Goal: Task Accomplishment & Management: Manage account settings

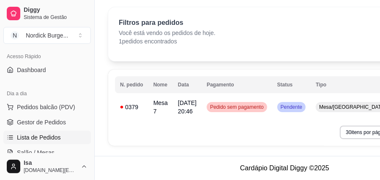
scroll to position [31, 0]
click at [133, 103] on div "0379" at bounding box center [131, 107] width 23 height 8
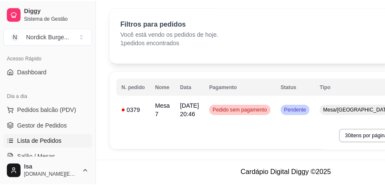
scroll to position [26, 0]
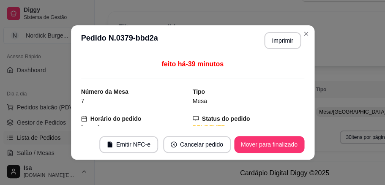
click at [138, 79] on div "feito há -39 minutos Número da Mesa 7 Tipo Mesa Horário do pedido [DATE] 20:46 …" at bounding box center [192, 92] width 223 height 67
click at [271, 41] on button "Imprimir" at bounding box center [282, 40] width 37 height 17
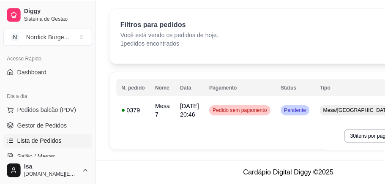
scroll to position [31, 0]
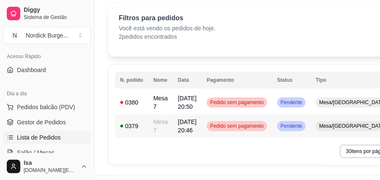
click at [146, 126] on td "0379" at bounding box center [131, 126] width 33 height 24
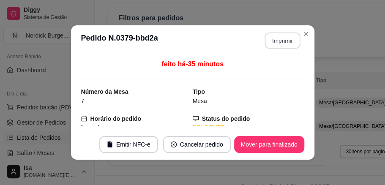
click at [272, 41] on button "Imprimir" at bounding box center [281, 41] width 35 height 16
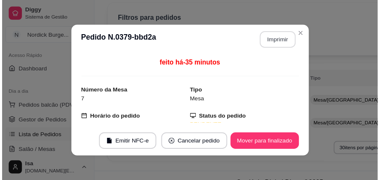
scroll to position [0, 0]
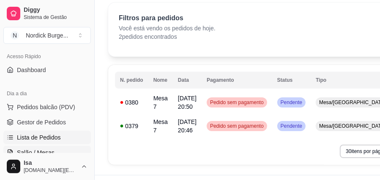
click at [48, 155] on span "Salão / Mesas" at bounding box center [36, 153] width 38 height 8
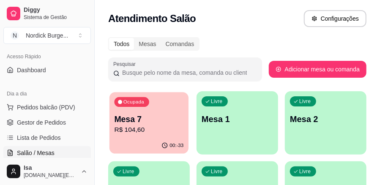
click at [169, 104] on div "Ocupada Mesa 7 R$ 104,60" at bounding box center [148, 115] width 79 height 46
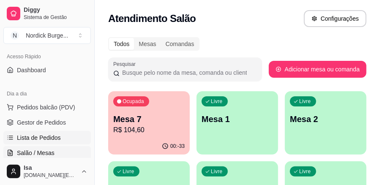
click at [53, 140] on span "Lista de Pedidos" at bounding box center [39, 137] width 44 height 8
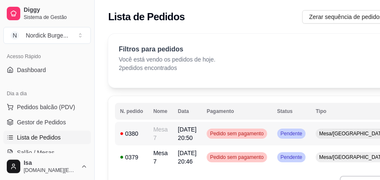
click at [162, 133] on td "Mesa 7" at bounding box center [160, 134] width 24 height 24
click at [191, 153] on span "[DATE] 20:46" at bounding box center [187, 157] width 19 height 15
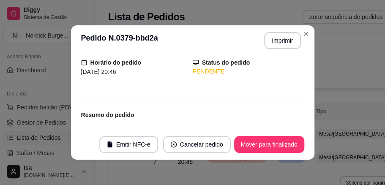
scroll to position [141, 0]
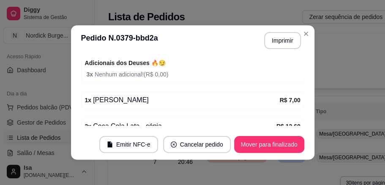
click at [121, 101] on div "1 x [PERSON_NAME]" at bounding box center [182, 100] width 195 height 10
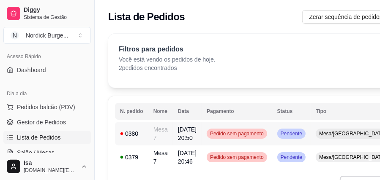
click at [166, 132] on td "Mesa 7" at bounding box center [160, 134] width 24 height 24
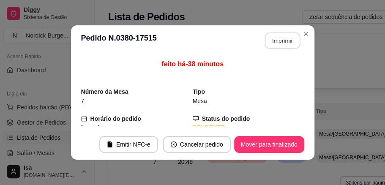
click at [272, 35] on button "Imprimir" at bounding box center [281, 41] width 35 height 16
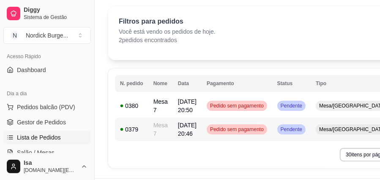
scroll to position [55, 0]
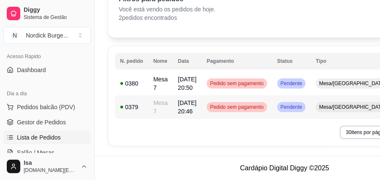
click at [156, 95] on td "Mesa 7" at bounding box center [160, 107] width 24 height 24
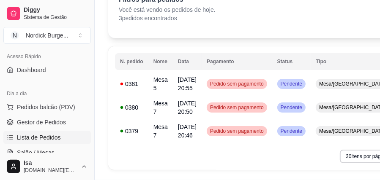
scroll to position [22, 0]
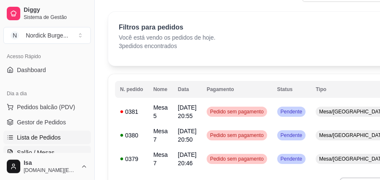
click at [44, 155] on span "Salão / Mesas" at bounding box center [36, 153] width 38 height 8
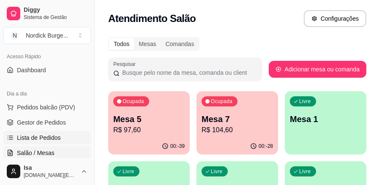
click at [54, 137] on span "Lista de Pedidos" at bounding box center [39, 137] width 44 height 8
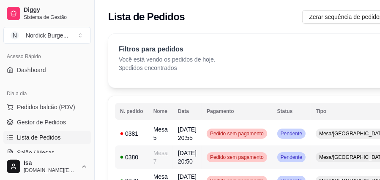
click at [146, 162] on td "0380" at bounding box center [131, 158] width 33 height 24
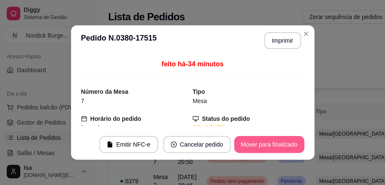
click at [268, 142] on button "Mover para finalizado" at bounding box center [269, 144] width 70 height 17
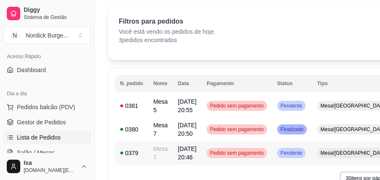
scroll to position [56, 0]
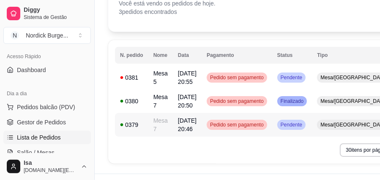
click at [170, 130] on td "Mesa 7" at bounding box center [160, 125] width 24 height 24
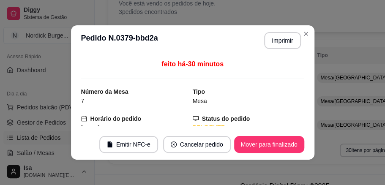
click at [296, 155] on footer "Emitir NFC-e Cancelar pedido Mover para finalizado" at bounding box center [192, 144] width 243 height 30
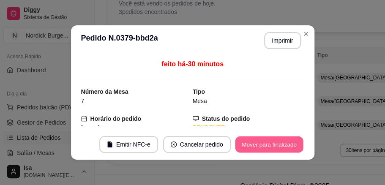
click at [294, 147] on button "Mover para finalizado" at bounding box center [269, 144] width 68 height 16
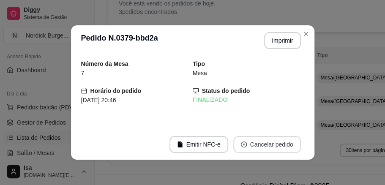
click at [284, 148] on button "Cancelar pedido" at bounding box center [267, 144] width 68 height 17
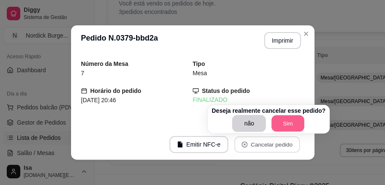
click at [286, 123] on button "Sim" at bounding box center [287, 123] width 33 height 16
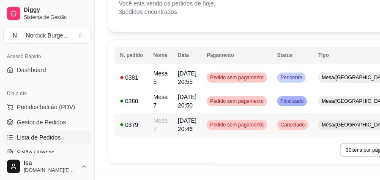
scroll to position [28, 0]
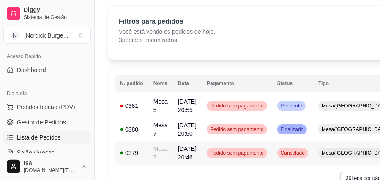
click at [245, 151] on span "Pedido sem pagamento" at bounding box center [236, 153] width 57 height 7
click at [37, 149] on span "Salão / Mesas" at bounding box center [36, 153] width 38 height 8
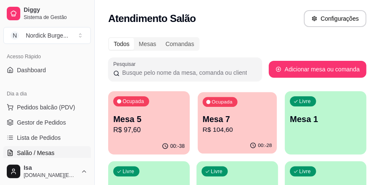
click at [230, 118] on p "Mesa 7" at bounding box center [237, 119] width 69 height 11
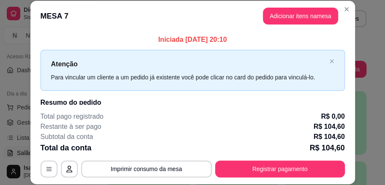
scroll to position [26, 0]
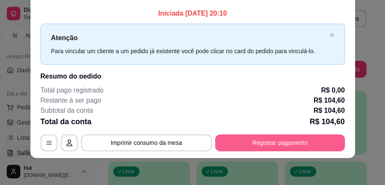
click at [260, 140] on button "Registrar pagamento" at bounding box center [280, 142] width 130 height 17
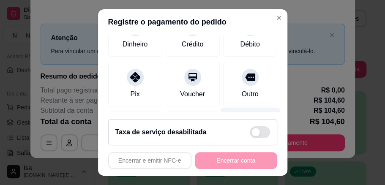
scroll to position [54, 0]
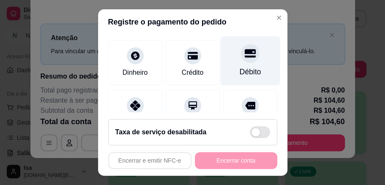
click at [241, 64] on div "Débito" at bounding box center [250, 60] width 60 height 49
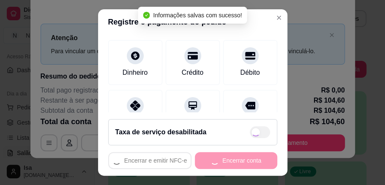
type input "R$ 0,00"
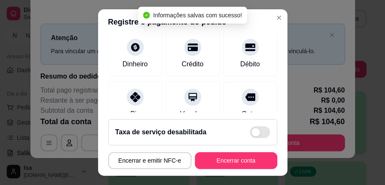
scroll to position [45, 0]
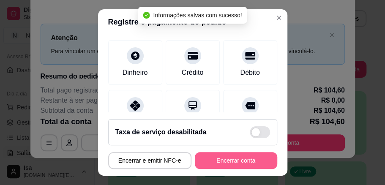
click at [239, 155] on button "Encerrar conta" at bounding box center [236, 160] width 82 height 17
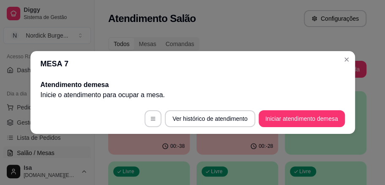
scroll to position [0, 0]
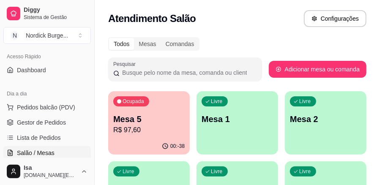
click at [146, 111] on div "Ocupada Mesa 5 R$ 97,60" at bounding box center [148, 114] width 81 height 47
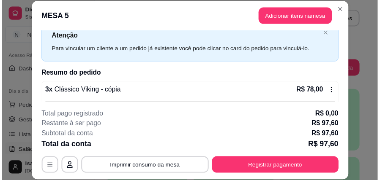
scroll to position [26, 0]
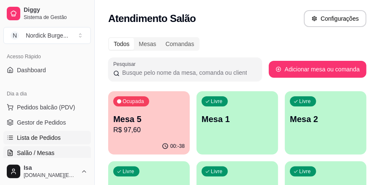
click at [49, 139] on span "Lista de Pedidos" at bounding box center [39, 137] width 44 height 8
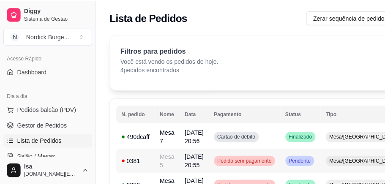
scroll to position [28, 0]
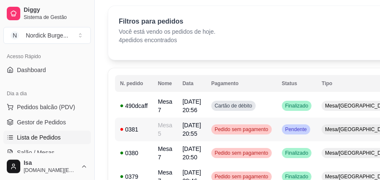
click at [158, 129] on td "Mesa 5" at bounding box center [164, 130] width 24 height 24
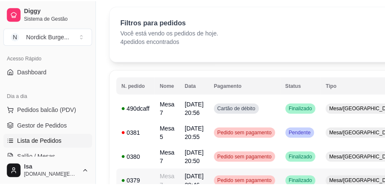
scroll to position [56, 0]
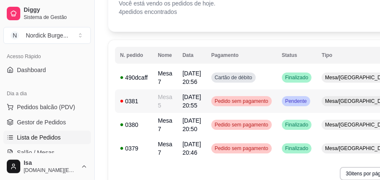
click at [160, 109] on td "Mesa 5" at bounding box center [164, 102] width 24 height 24
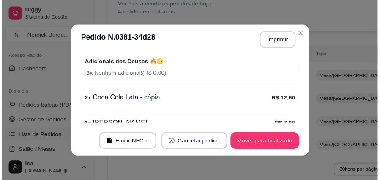
scroll to position [181, 0]
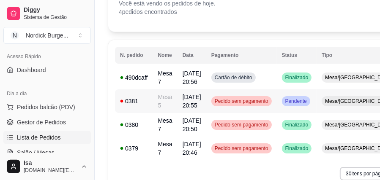
click at [163, 103] on td "Mesa 5" at bounding box center [164, 102] width 24 height 24
click at [40, 154] on span "Salão / Mesas" at bounding box center [36, 153] width 38 height 8
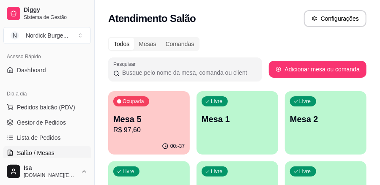
click at [162, 133] on p "R$ 97,60" at bounding box center [148, 130] width 71 height 10
click at [31, 70] on span "Dashboard" at bounding box center [31, 70] width 29 height 8
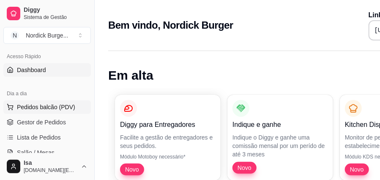
click at [38, 104] on span "Pedidos balcão (PDV)" at bounding box center [46, 107] width 58 height 8
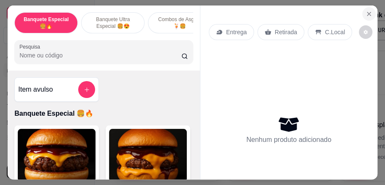
click at [365, 11] on icon "Close" at bounding box center [368, 14] width 7 height 7
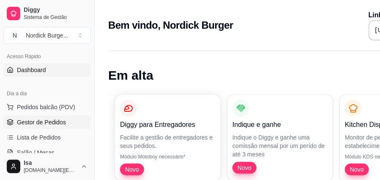
click at [31, 124] on span "Gestor de Pedidos" at bounding box center [41, 122] width 49 height 8
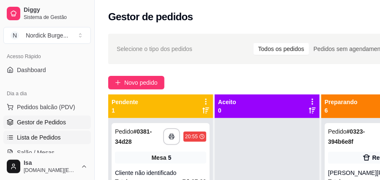
click at [38, 137] on span "Lista de Pedidos" at bounding box center [39, 137] width 44 height 8
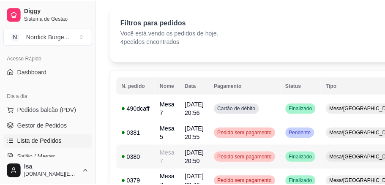
scroll to position [56, 0]
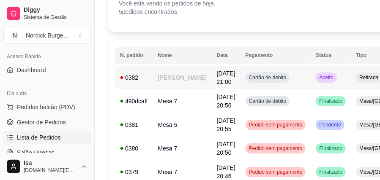
click at [165, 81] on td "[PERSON_NAME]" at bounding box center [181, 78] width 59 height 24
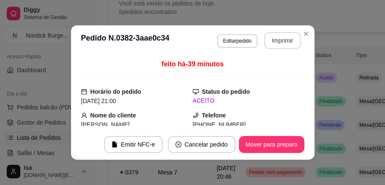
click at [278, 41] on button "Imprimir" at bounding box center [282, 40] width 37 height 17
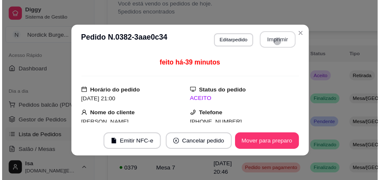
scroll to position [0, 0]
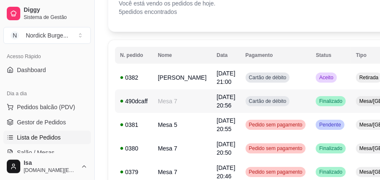
click at [163, 90] on td "Mesa 7" at bounding box center [181, 102] width 59 height 24
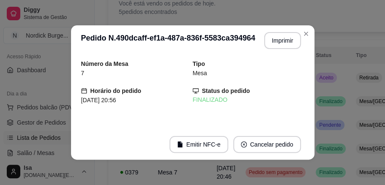
click at [164, 82] on div "Número da Mesa 7 Tipo Mesa Horário do pedido [DATE] 20:56 Status do pedido FINA…" at bounding box center [192, 92] width 223 height 67
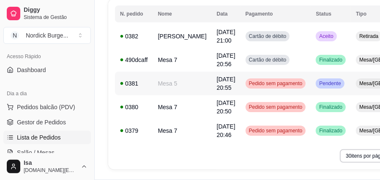
scroll to position [69, 0]
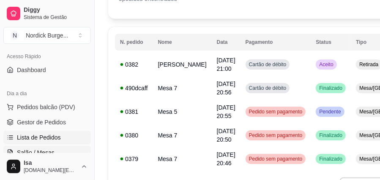
click at [50, 150] on span "Salão / Mesas" at bounding box center [36, 153] width 38 height 8
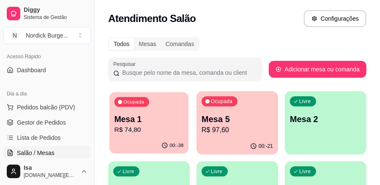
click at [155, 128] on p "R$ 74,80" at bounding box center [148, 130] width 69 height 10
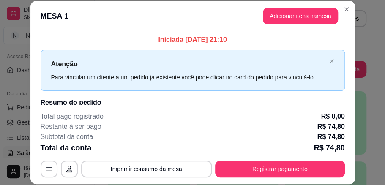
scroll to position [26, 0]
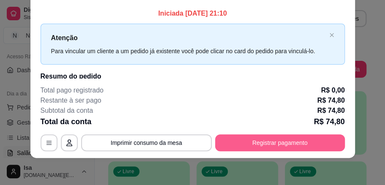
click at [309, 140] on button "Registrar pagamento" at bounding box center [280, 142] width 130 height 17
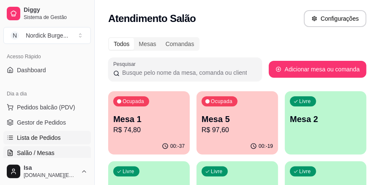
click at [49, 138] on span "Lista de Pedidos" at bounding box center [39, 137] width 44 height 8
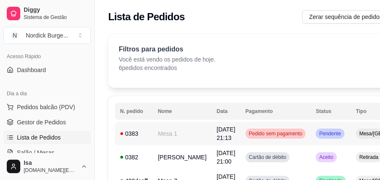
click at [160, 133] on td "Mesa 1" at bounding box center [181, 134] width 59 height 24
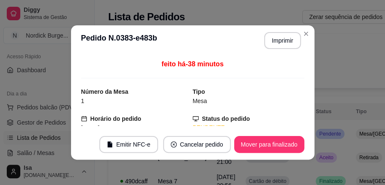
scroll to position [2, 0]
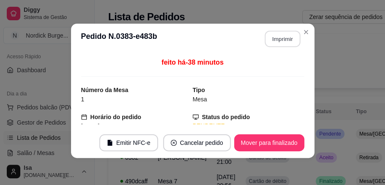
click at [275, 45] on button "Imprimir" at bounding box center [281, 39] width 35 height 16
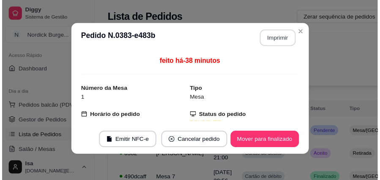
scroll to position [0, 0]
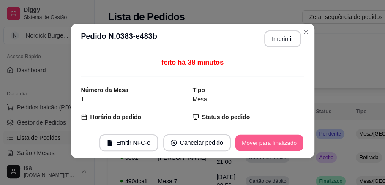
click at [287, 146] on button "Mover para finalizado" at bounding box center [269, 143] width 68 height 16
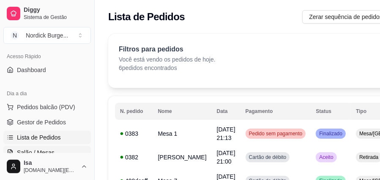
click at [53, 149] on link "Salão / Mesas" at bounding box center [46, 153] width 87 height 14
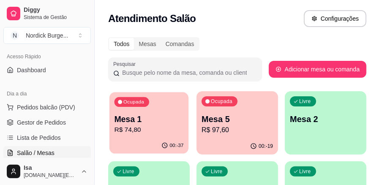
click at [149, 129] on p "R$ 74,80" at bounding box center [148, 130] width 69 height 10
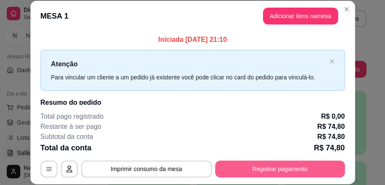
click at [255, 170] on button "Registrar pagamento" at bounding box center [280, 168] width 130 height 17
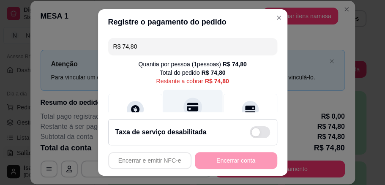
scroll to position [28, 0]
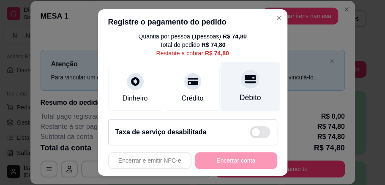
click at [255, 86] on div "Débito" at bounding box center [250, 86] width 60 height 49
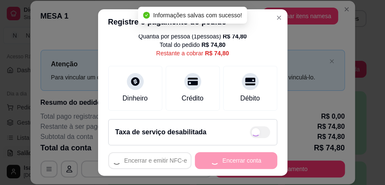
type input "R$ 0,00"
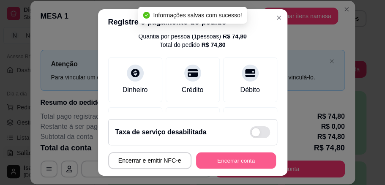
click at [254, 161] on button "Encerrar conta" at bounding box center [236, 160] width 80 height 16
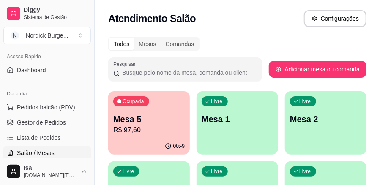
click at [155, 114] on p "Mesa 5" at bounding box center [148, 119] width 71 height 12
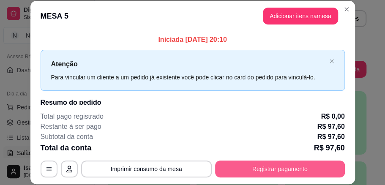
click at [228, 169] on button "Registrar pagamento" at bounding box center [280, 168] width 130 height 17
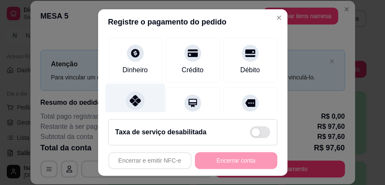
scroll to position [84, 0]
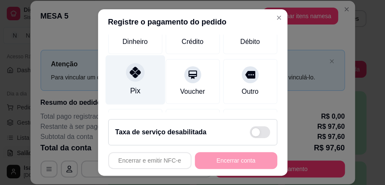
click at [135, 69] on icon at bounding box center [134, 72] width 11 height 11
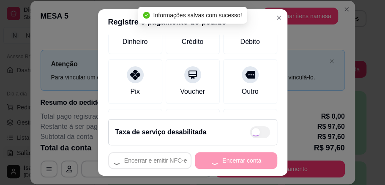
type input "R$ 0,00"
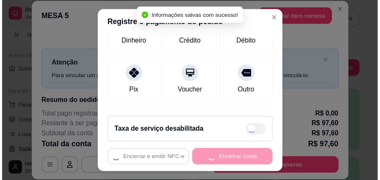
scroll to position [76, 0]
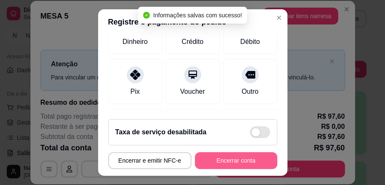
click at [229, 157] on button "Encerrar conta" at bounding box center [236, 160] width 82 height 17
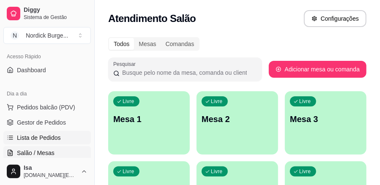
click at [51, 140] on span "Lista de Pedidos" at bounding box center [39, 137] width 44 height 8
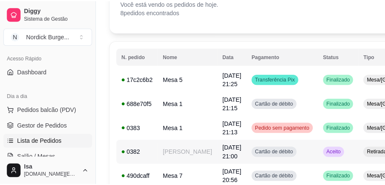
scroll to position [84, 0]
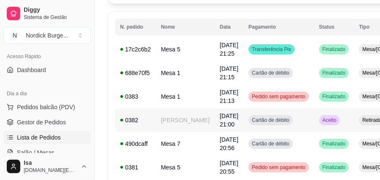
click at [175, 120] on td "[PERSON_NAME]" at bounding box center [185, 121] width 59 height 24
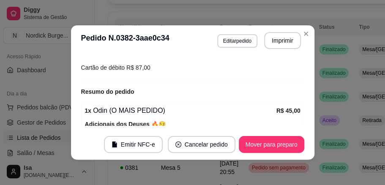
scroll to position [197, 0]
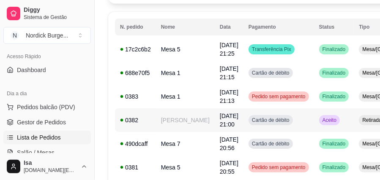
click at [174, 122] on td "[PERSON_NAME]" at bounding box center [185, 121] width 59 height 24
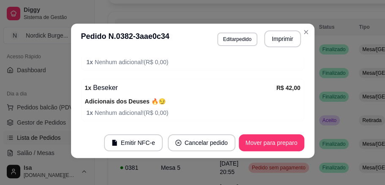
scroll to position [269, 0]
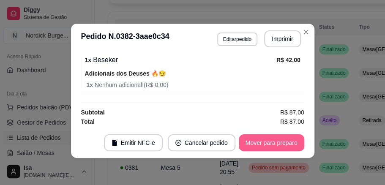
click at [272, 140] on button "Mover para preparo" at bounding box center [271, 142] width 65 height 17
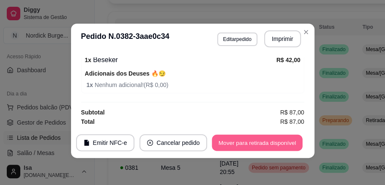
click at [261, 140] on button "Mover para retirada disponível" at bounding box center [257, 143] width 90 height 16
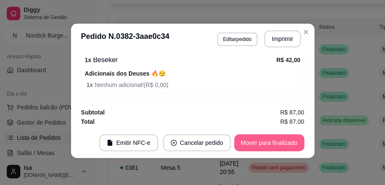
click at [266, 141] on button "Mover para finalizado" at bounding box center [269, 142] width 70 height 17
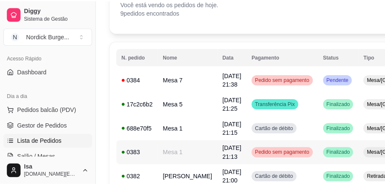
scroll to position [28, 0]
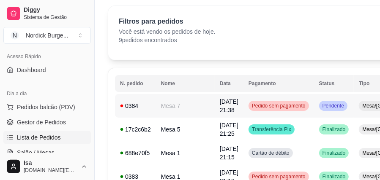
click at [214, 106] on td "[DATE] 21:38" at bounding box center [228, 106] width 29 height 24
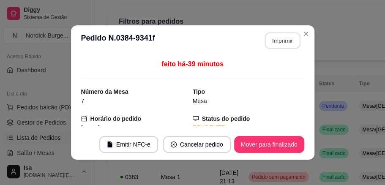
click at [276, 38] on button "Imprimir" at bounding box center [281, 41] width 35 height 16
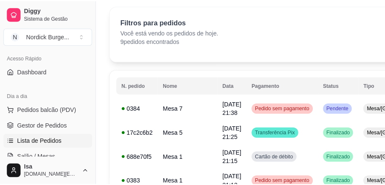
scroll to position [0, 0]
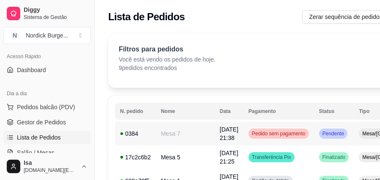
click at [220, 129] on span "[DATE] 21:38" at bounding box center [229, 133] width 19 height 15
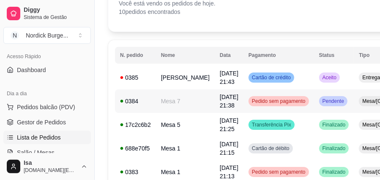
scroll to position [28, 0]
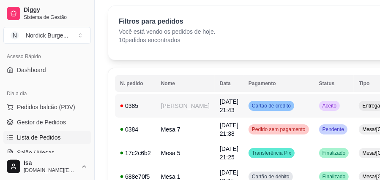
click at [214, 110] on td "[DATE] 21:43" at bounding box center [228, 106] width 29 height 24
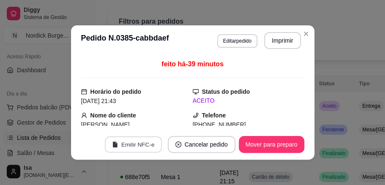
click at [147, 140] on button "Emitir NFC-e" at bounding box center [133, 144] width 57 height 16
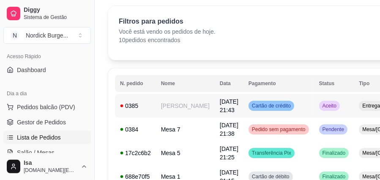
click at [157, 118] on td "[PERSON_NAME]" at bounding box center [185, 106] width 59 height 24
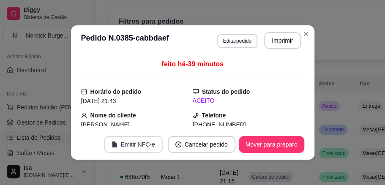
click at [155, 141] on button "Emitir NFC-e" at bounding box center [133, 144] width 59 height 17
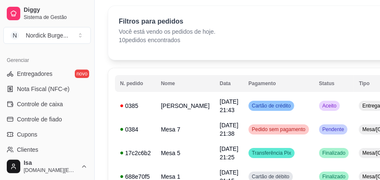
scroll to position [366, 0]
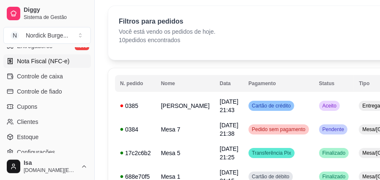
click at [58, 63] on span "Nota Fiscal (NFC-e)" at bounding box center [43, 61] width 52 height 8
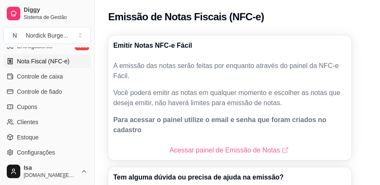
click at [228, 145] on link "Acessar painel de Emissão de Notas" at bounding box center [229, 150] width 120 height 10
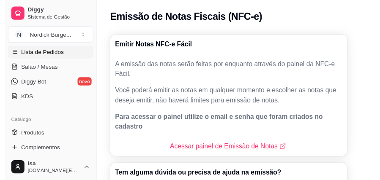
scroll to position [112, 0]
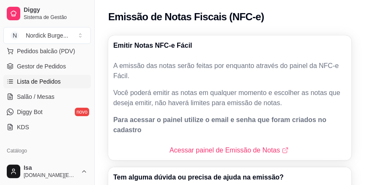
click at [40, 79] on span "Lista de Pedidos" at bounding box center [39, 81] width 44 height 8
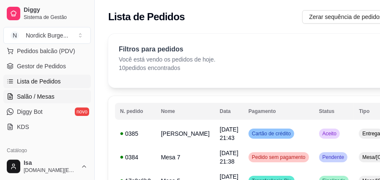
click at [53, 95] on link "Salão / Mesas" at bounding box center [46, 97] width 87 height 14
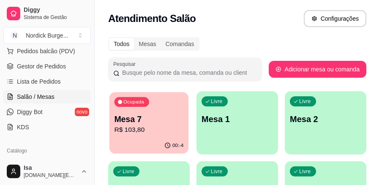
click at [140, 117] on p "Mesa 7" at bounding box center [148, 119] width 69 height 11
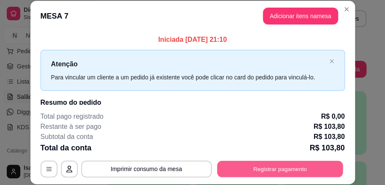
click at [222, 170] on button "Registrar pagamento" at bounding box center [280, 168] width 126 height 16
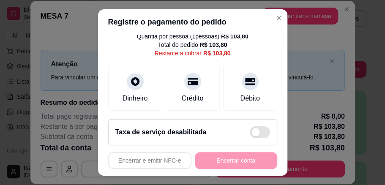
scroll to position [56, 0]
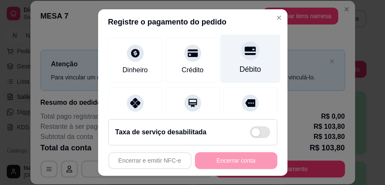
click at [244, 55] on icon at bounding box center [249, 50] width 11 height 11
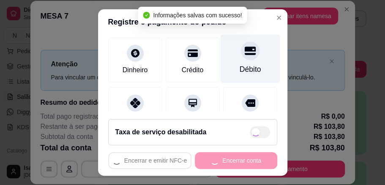
type input "R$ 0,00"
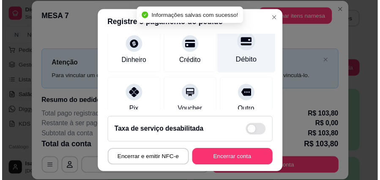
scroll to position [48, 0]
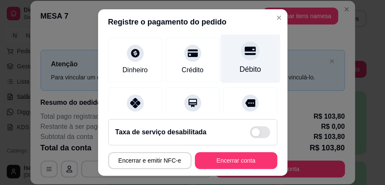
click at [241, 57] on div at bounding box center [250, 50] width 19 height 19
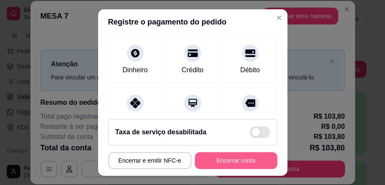
click at [231, 160] on button "Encerrar conta" at bounding box center [236, 160] width 82 height 17
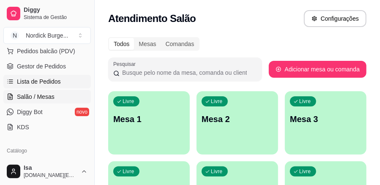
click at [39, 82] on span "Lista de Pedidos" at bounding box center [39, 81] width 44 height 8
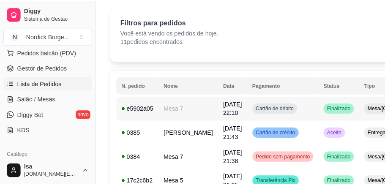
scroll to position [56, 0]
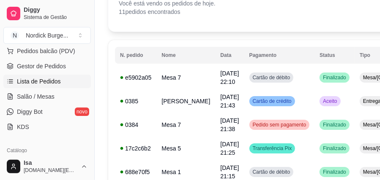
click at [135, 106] on div "0385" at bounding box center [135, 101] width 31 height 8
click at [321, 103] on span "Aceito" at bounding box center [329, 101] width 17 height 7
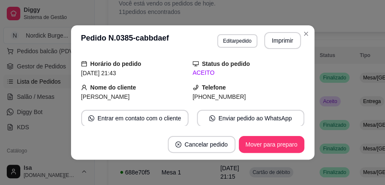
scroll to position [0, 0]
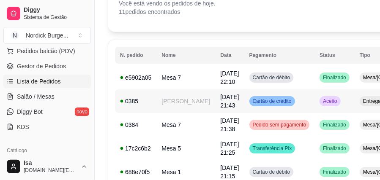
click at [176, 103] on td "[PERSON_NAME]" at bounding box center [185, 102] width 59 height 24
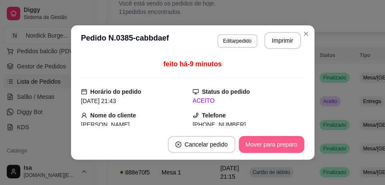
click at [272, 141] on button "Mover para preparo" at bounding box center [271, 144] width 65 height 17
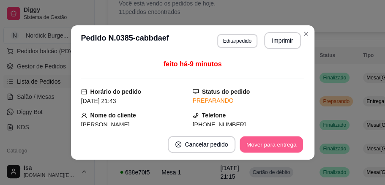
click at [272, 141] on button "Mover para entrega" at bounding box center [271, 144] width 63 height 16
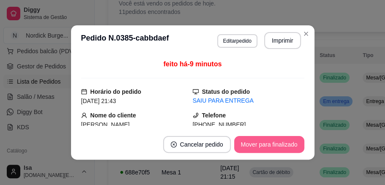
click at [272, 142] on button "Mover para finalizado" at bounding box center [269, 144] width 70 height 17
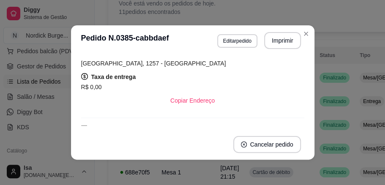
scroll to position [281, 0]
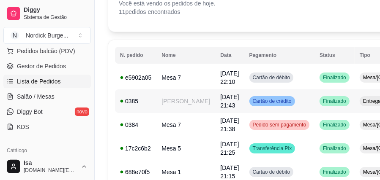
click at [175, 109] on td "[PERSON_NAME]" at bounding box center [185, 102] width 59 height 24
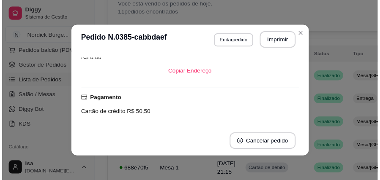
scroll to position [309, 0]
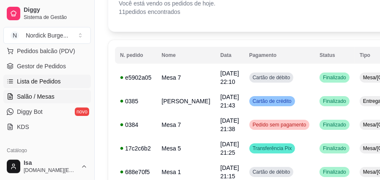
click at [61, 95] on link "Salão / Mesas" at bounding box center [46, 97] width 87 height 14
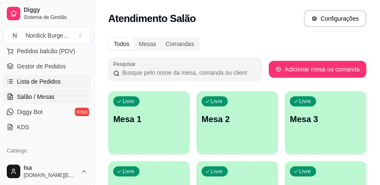
click at [24, 79] on span "Lista de Pedidos" at bounding box center [39, 81] width 44 height 8
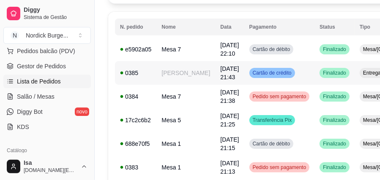
scroll to position [112, 0]
